Goal: Information Seeking & Learning: Check status

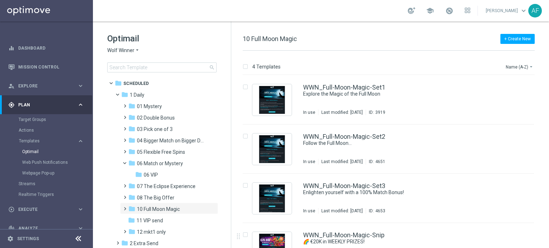
scroll to position [31, 0]
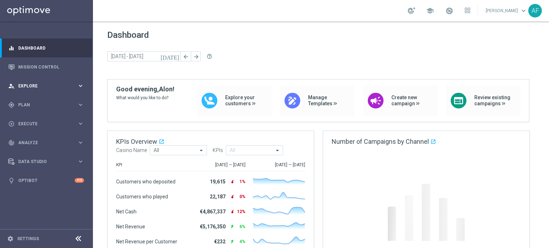
click at [40, 85] on span "Explore" at bounding box center [47, 86] width 59 height 4
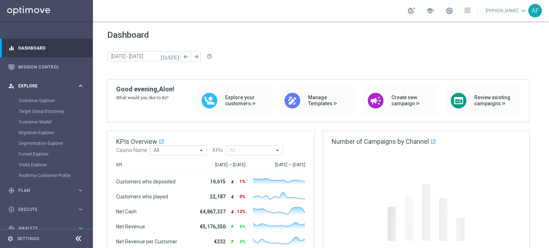
click at [44, 83] on div "person_search Explore" at bounding box center [42, 86] width 69 height 6
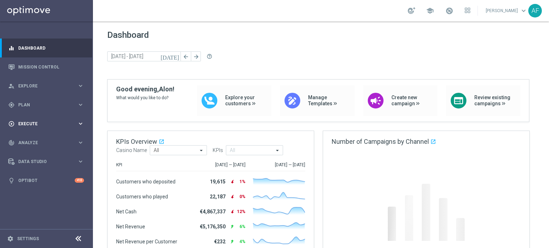
click at [36, 120] on div "play_circle_outline Execute keyboard_arrow_right" at bounding box center [46, 123] width 92 height 19
click at [31, 141] on span "Analyze" at bounding box center [47, 143] width 59 height 4
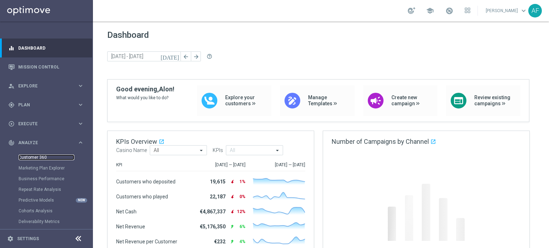
click at [34, 159] on link "Customer 360" at bounding box center [47, 158] width 56 height 6
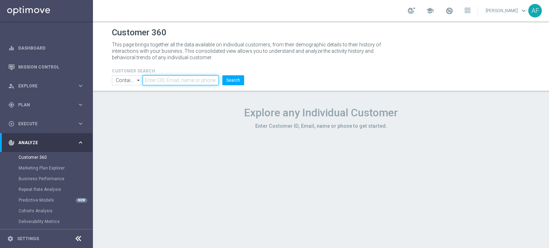
click at [172, 83] on input "text" at bounding box center [181, 80] width 76 height 10
paste input "620061753754670"
type input "620061753754670"
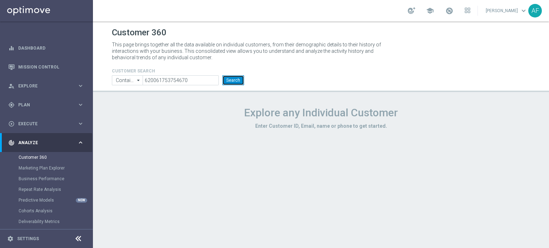
click at [238, 78] on button "Search" at bounding box center [233, 80] width 22 height 10
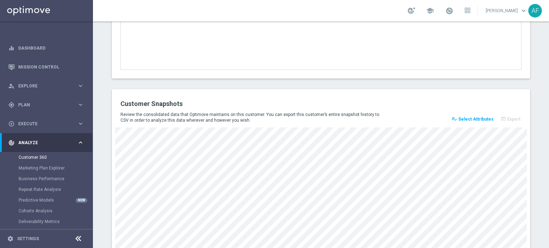
scroll to position [991, 0]
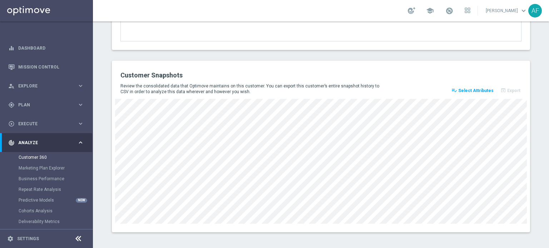
click at [469, 90] on span "Select Attributes" at bounding box center [475, 90] width 35 height 5
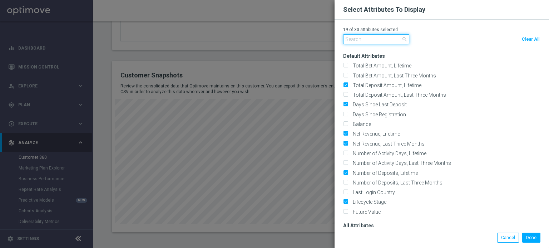
click at [375, 41] on input "text" at bounding box center [376, 39] width 66 height 10
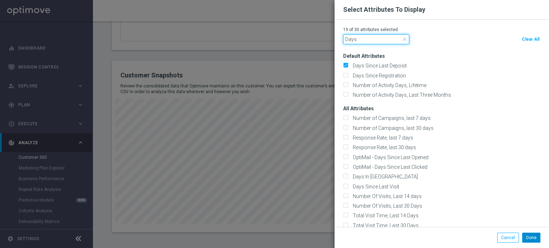
type input "Days"
click at [535, 237] on button "Done" at bounding box center [531, 238] width 18 height 10
